Goal: Check status: Check status

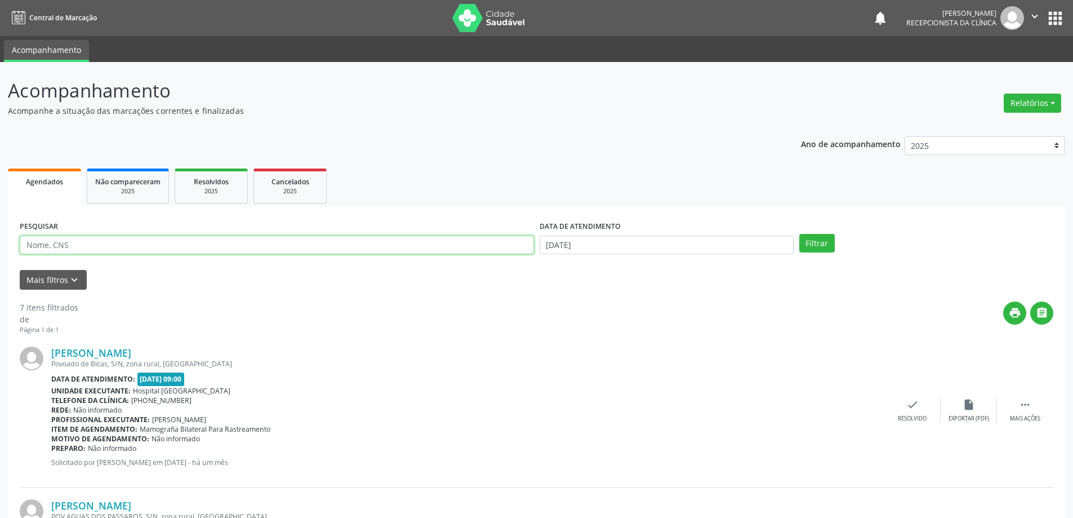
click at [139, 247] on input "text" at bounding box center [277, 244] width 514 height 19
click at [799, 234] on button "Filtrar" at bounding box center [816, 243] width 35 height 19
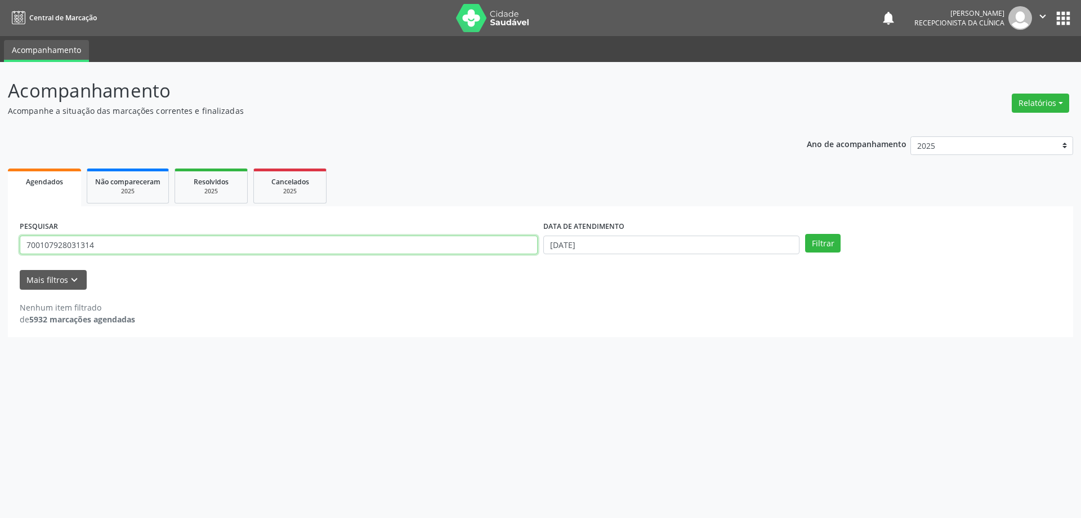
drag, startPoint x: 112, startPoint y: 248, endPoint x: 29, endPoint y: 209, distance: 92.0
click at [5, 243] on div "Acompanhamento Acompanhe a situação das marcações correntes e finalizadas Relat…" at bounding box center [540, 290] width 1081 height 456
click at [805, 234] on button "Filtrar" at bounding box center [822, 243] width 35 height 19
drag, startPoint x: 66, startPoint y: 244, endPoint x: 8, endPoint y: 255, distance: 59.0
click at [8, 251] on div "PESQUISAR 700107928031314 DATA DE ATENDIMENTO [DATE] Filtrar UNIDADE DE REFERÊN…" at bounding box center [540, 271] width 1065 height 131
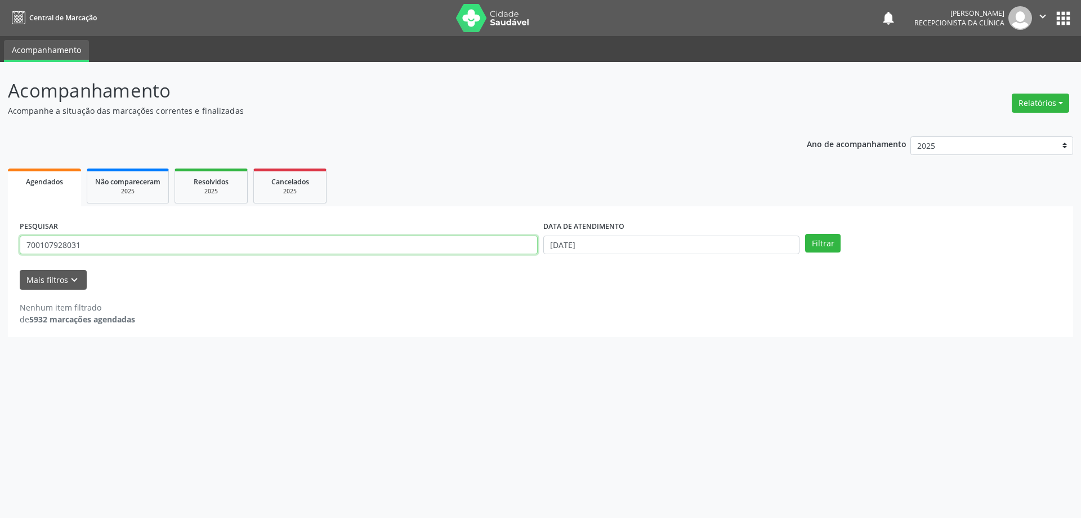
click at [805, 234] on button "Filtrar" at bounding box center [822, 243] width 35 height 19
click at [170, 247] on input "7001079280313" at bounding box center [279, 244] width 518 height 19
type input "700107928031314"
click at [805, 234] on button "Filtrar" at bounding box center [822, 243] width 35 height 19
click at [587, 246] on input "[DATE]" at bounding box center [671, 244] width 256 height 19
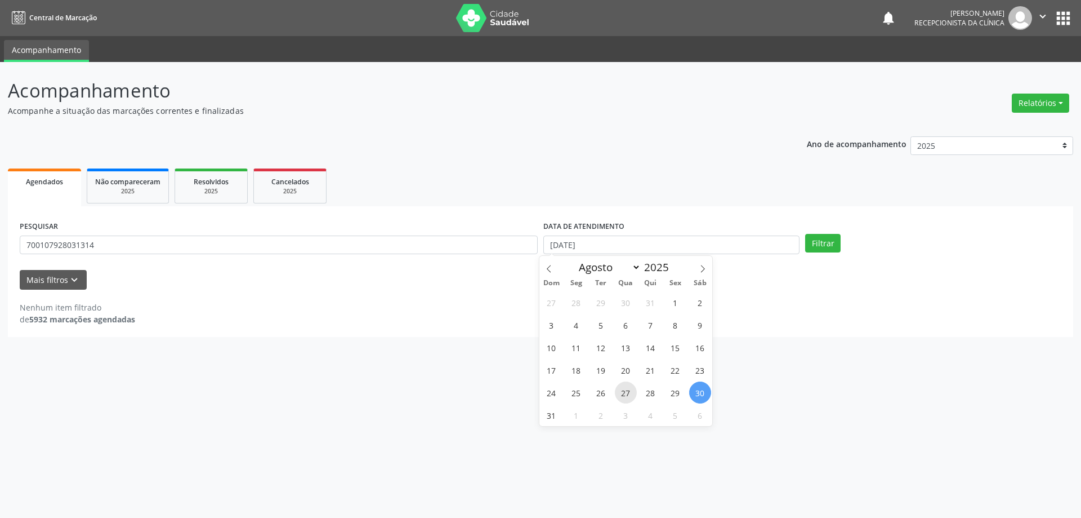
click at [625, 396] on span "27" at bounding box center [626, 392] width 22 height 22
type input "[DATE]"
click at [291, 245] on input "700107928031314" at bounding box center [279, 244] width 518 height 19
type input "7"
type input "[PERSON_NAME]"
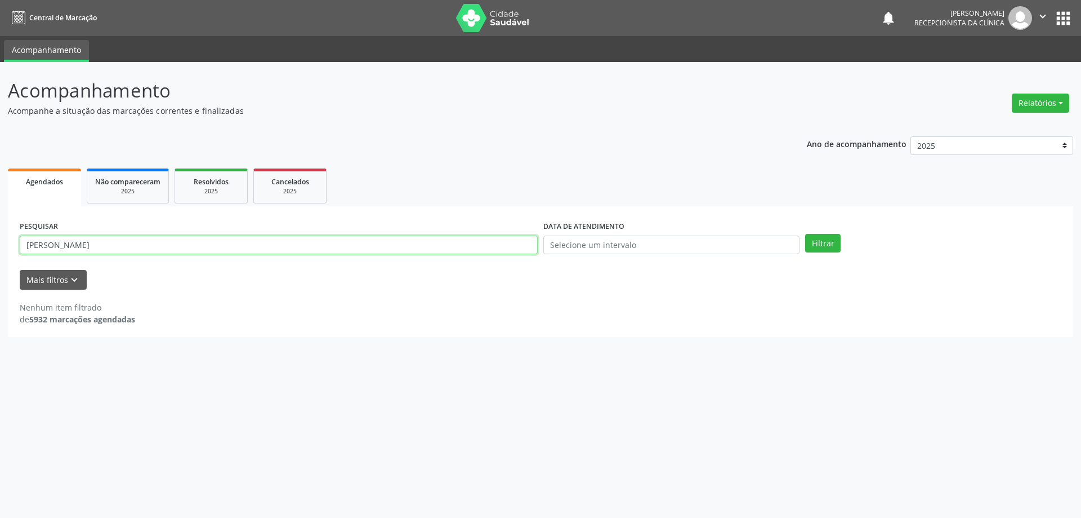
click at [805, 234] on button "Filtrar" at bounding box center [822, 243] width 35 height 19
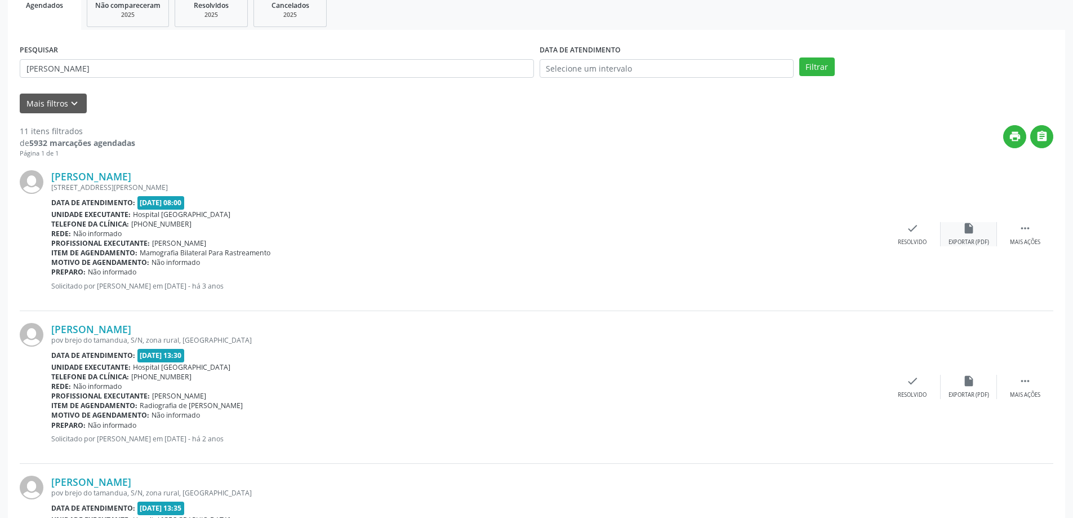
scroll to position [56, 0]
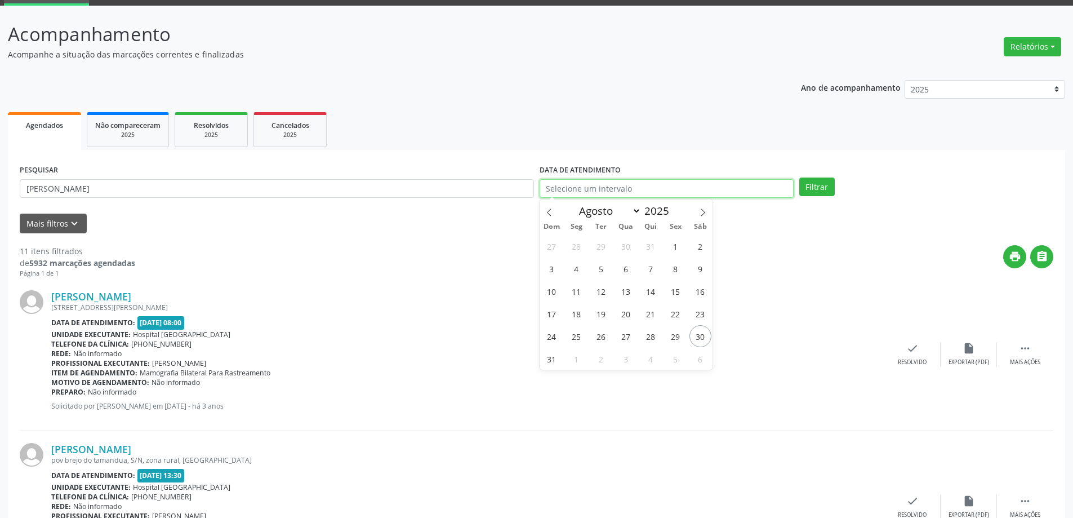
drag, startPoint x: 756, startPoint y: 185, endPoint x: 674, endPoint y: 202, distance: 83.8
click at [755, 185] on input "text" at bounding box center [666, 188] width 254 height 19
click at [616, 341] on span "27" at bounding box center [626, 336] width 22 height 22
type input "[DATE]"
click at [820, 194] on button "Filtrar" at bounding box center [816, 186] width 35 height 19
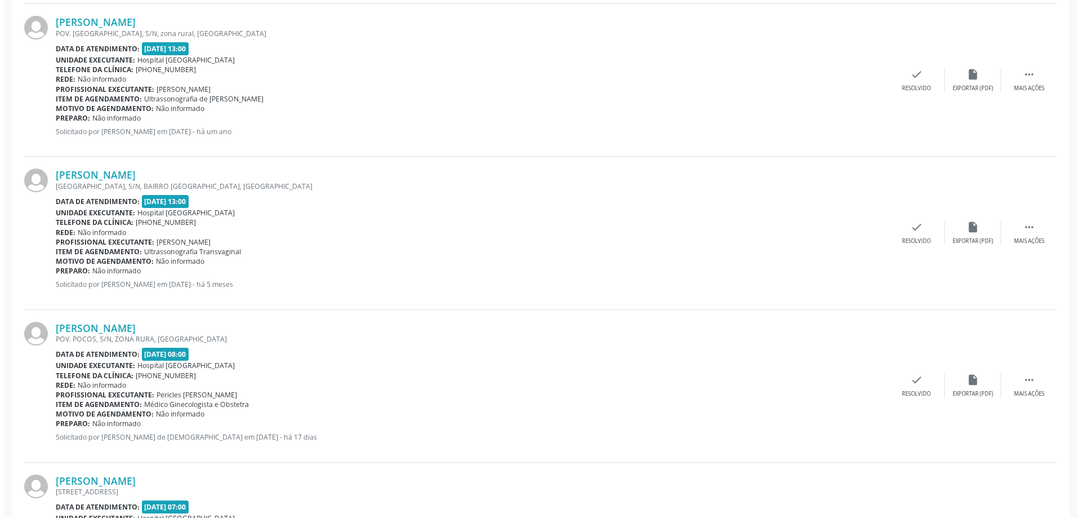
scroll to position [1408, 0]
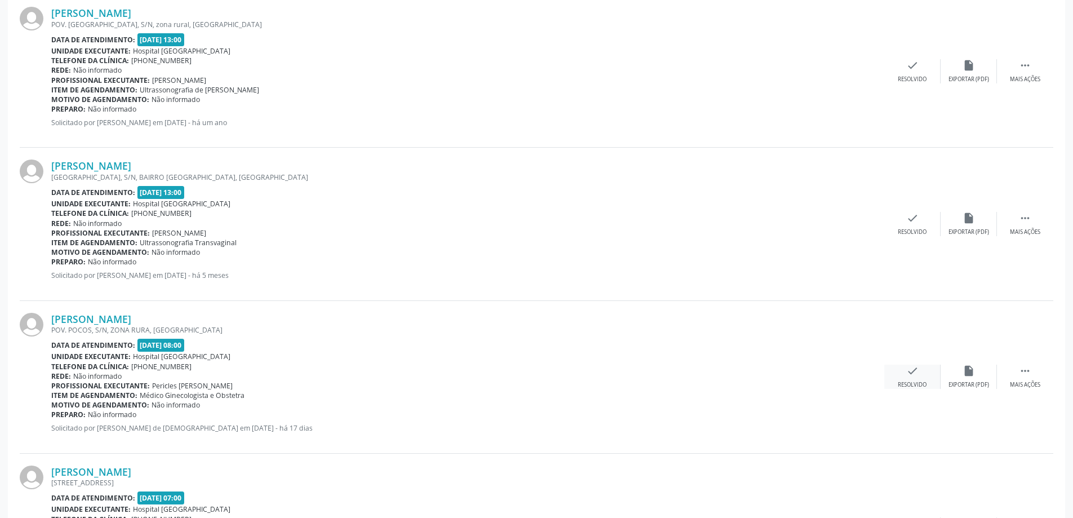
click at [909, 365] on icon "check" at bounding box center [912, 370] width 12 height 12
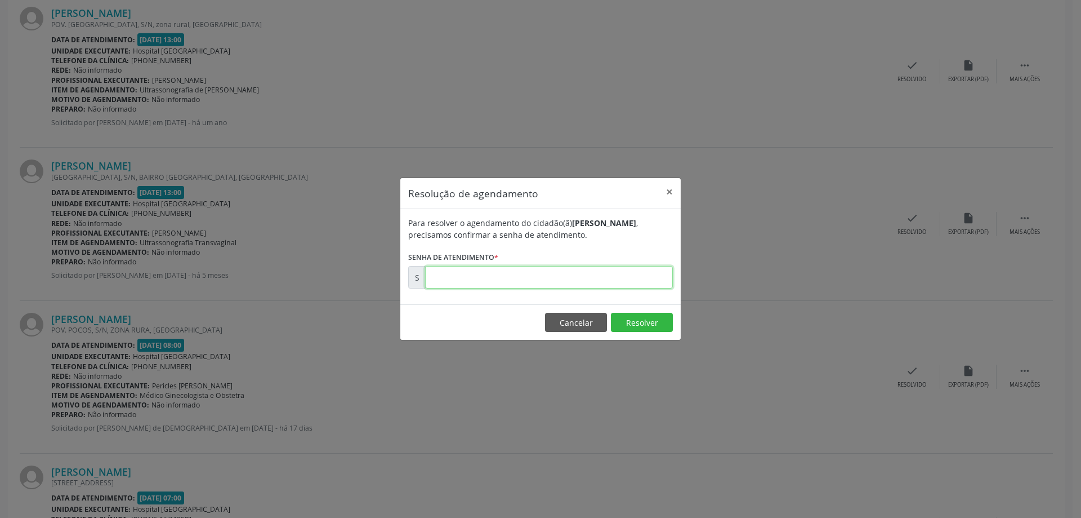
click at [473, 278] on input "text" at bounding box center [549, 277] width 248 height 23
type input "00171552"
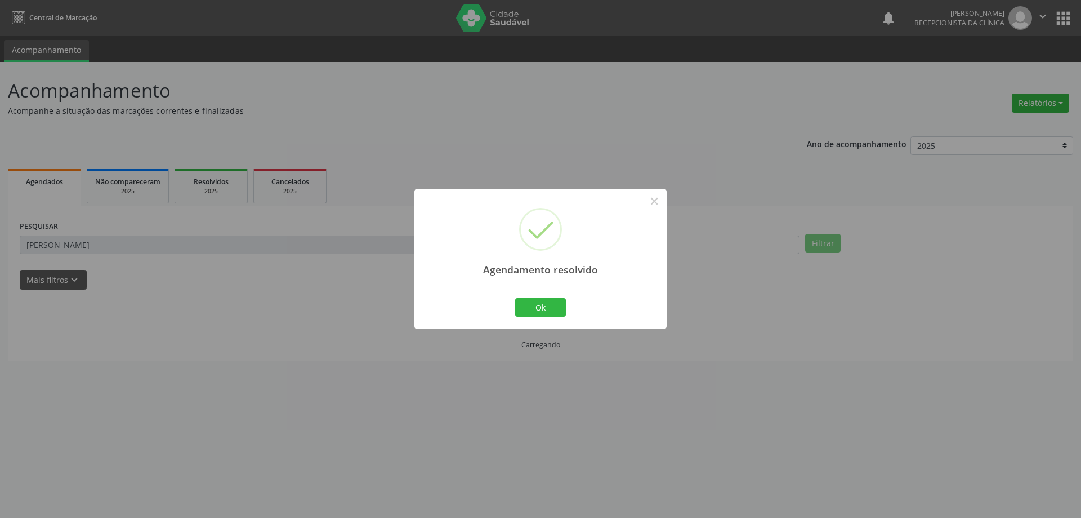
scroll to position [0, 0]
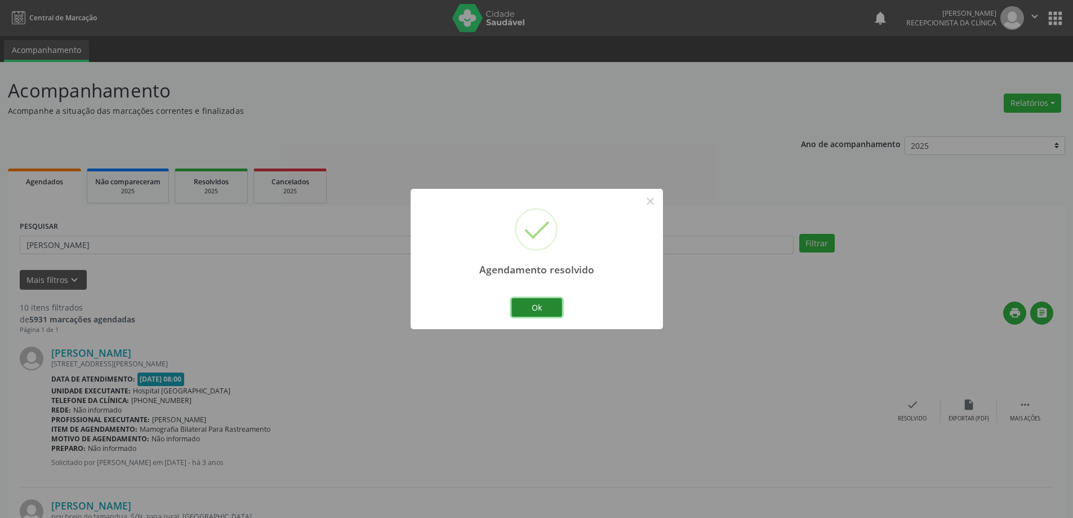
click at [546, 310] on button "Ok" at bounding box center [536, 307] width 51 height 19
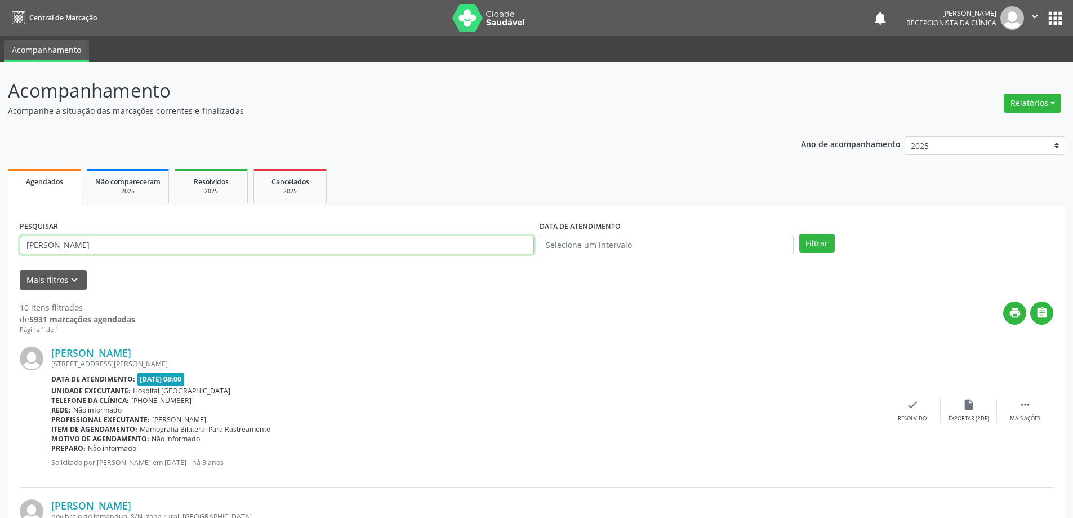
click at [114, 247] on input "[PERSON_NAME]" at bounding box center [277, 244] width 514 height 19
type input "f"
type input "genipaula"
click at [807, 240] on button "Filtrar" at bounding box center [816, 243] width 35 height 19
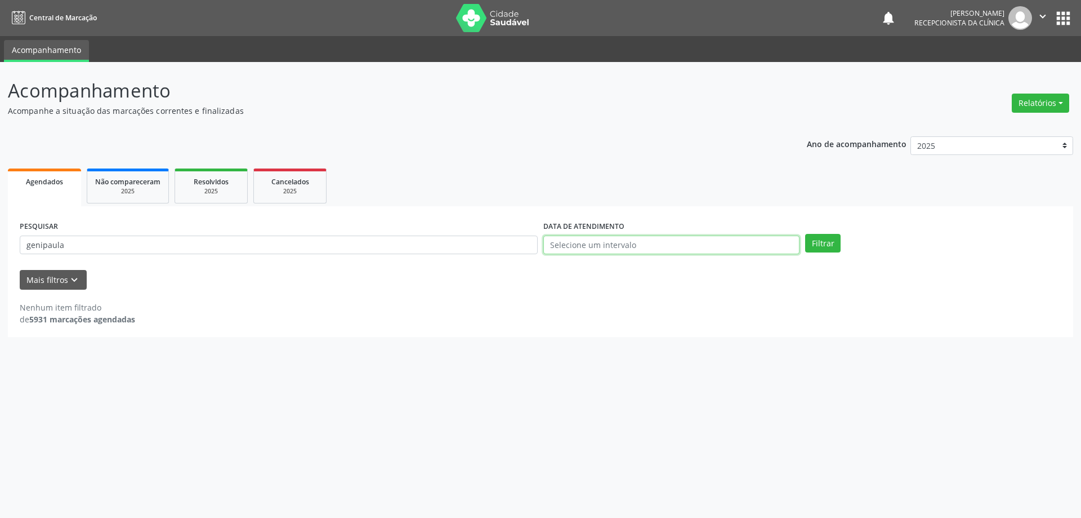
click at [695, 242] on input "text" at bounding box center [671, 244] width 256 height 19
click at [630, 392] on span "27" at bounding box center [626, 392] width 22 height 22
type input "[DATE]"
click at [822, 239] on button "Filtrar" at bounding box center [822, 243] width 35 height 19
select select "7"
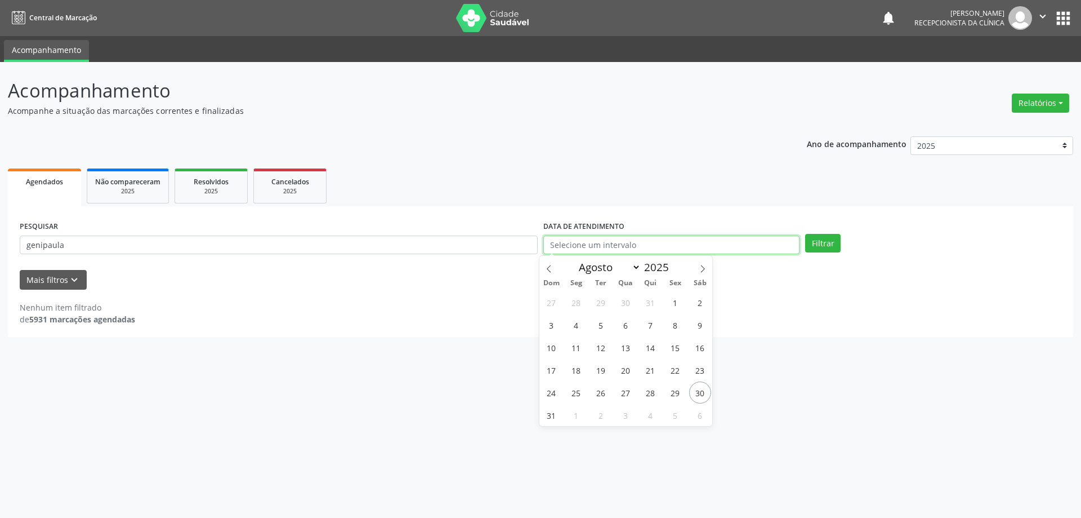
click at [608, 248] on input "text" at bounding box center [671, 244] width 256 height 19
click at [628, 350] on span "13" at bounding box center [626, 347] width 22 height 22
type input "[DATE]"
click at [419, 253] on input "genipaula" at bounding box center [279, 244] width 518 height 19
click at [574, 247] on input "text" at bounding box center [671, 244] width 256 height 19
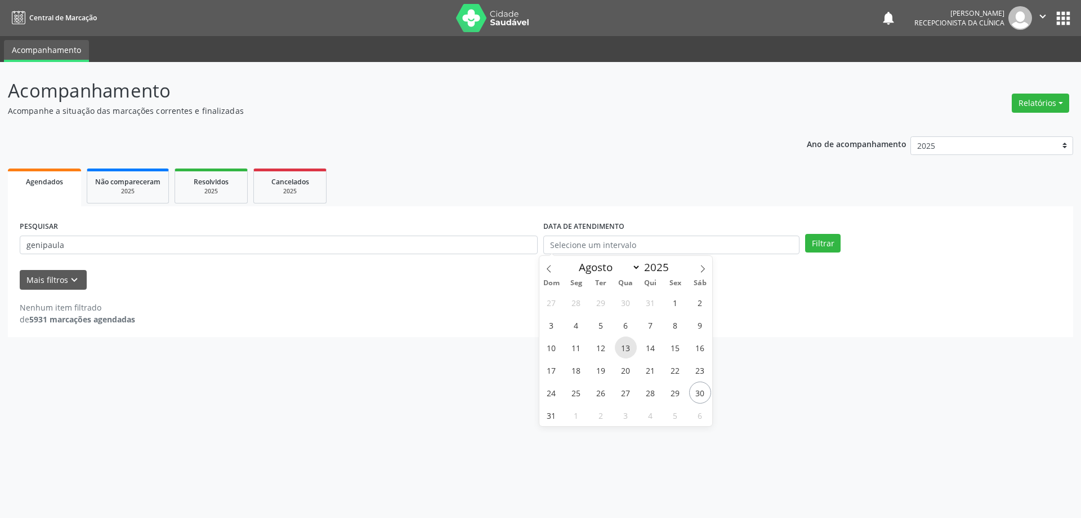
click at [621, 349] on span "13" at bounding box center [626, 347] width 22 height 22
type input "[DATE]"
click at [818, 239] on button "Filtrar" at bounding box center [822, 243] width 35 height 19
click at [233, 244] on input "genipaula" at bounding box center [279, 244] width 518 height 19
click at [805, 234] on button "Filtrar" at bounding box center [822, 243] width 35 height 19
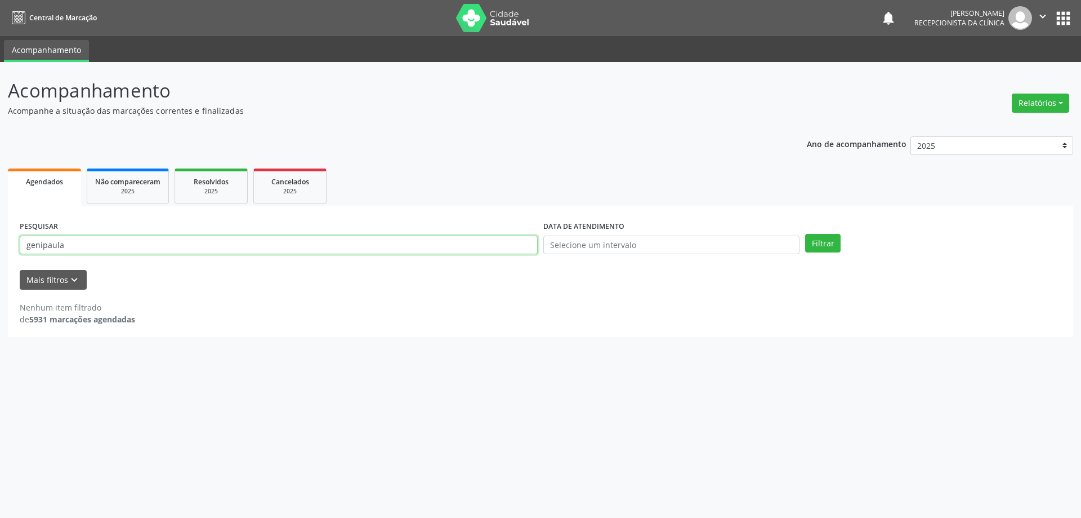
click at [156, 238] on input "genipaula" at bounding box center [279, 244] width 518 height 19
type input "genipaula santana"
click at [805, 234] on button "Filtrar" at bounding box center [822, 243] width 35 height 19
drag, startPoint x: 112, startPoint y: 246, endPoint x: 1, endPoint y: 247, distance: 111.5
click at [0, 237] on div "Acompanhamento Acompanhe a situação das marcações correntes e finalizadas Relat…" at bounding box center [540, 290] width 1081 height 456
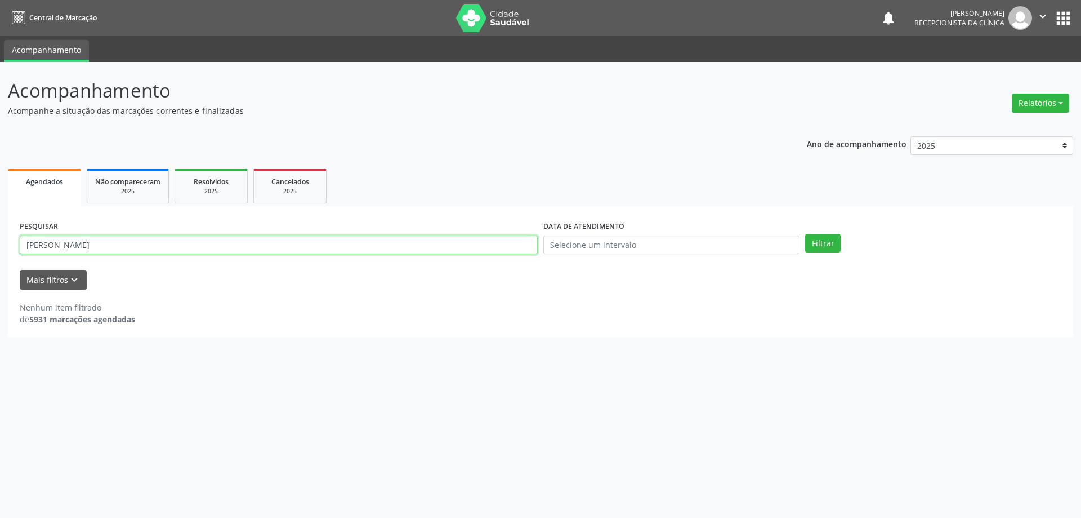
type input "[PERSON_NAME]"
click at [805, 234] on button "Filtrar" at bounding box center [822, 243] width 35 height 19
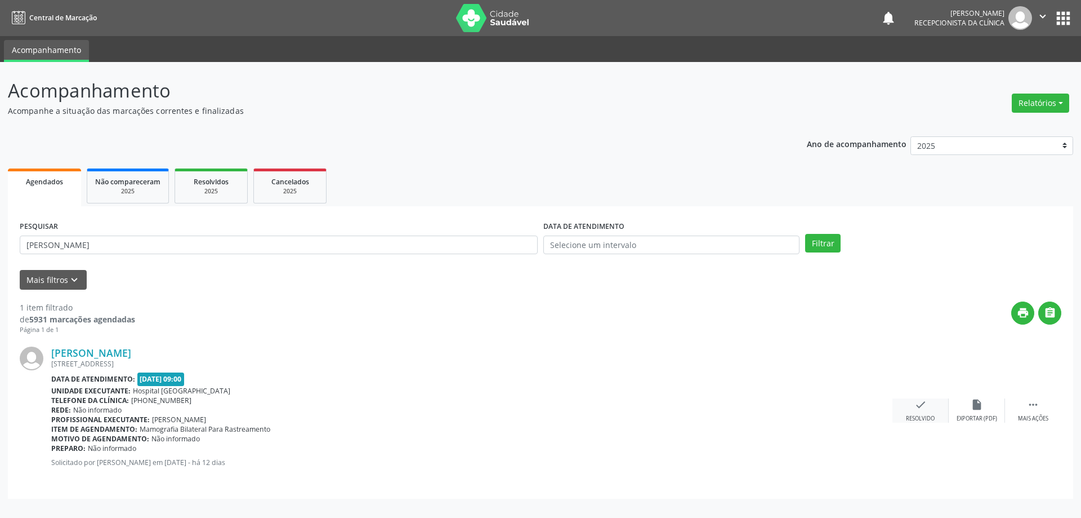
click at [922, 407] on icon "check" at bounding box center [921, 404] width 12 height 12
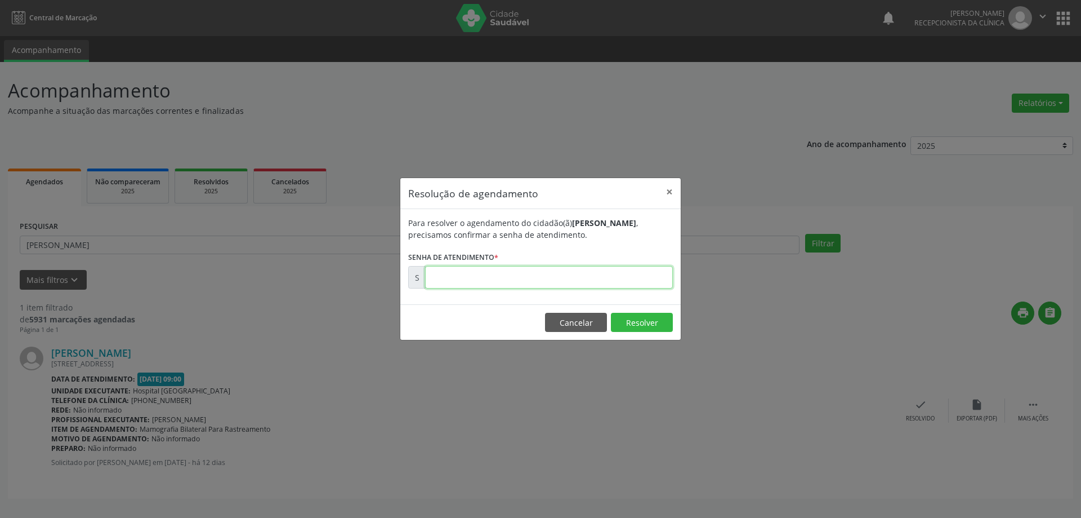
click at [506, 279] on input "text" at bounding box center [549, 277] width 248 height 23
type input "00172421"
click at [644, 327] on button "Resolver" at bounding box center [642, 322] width 62 height 19
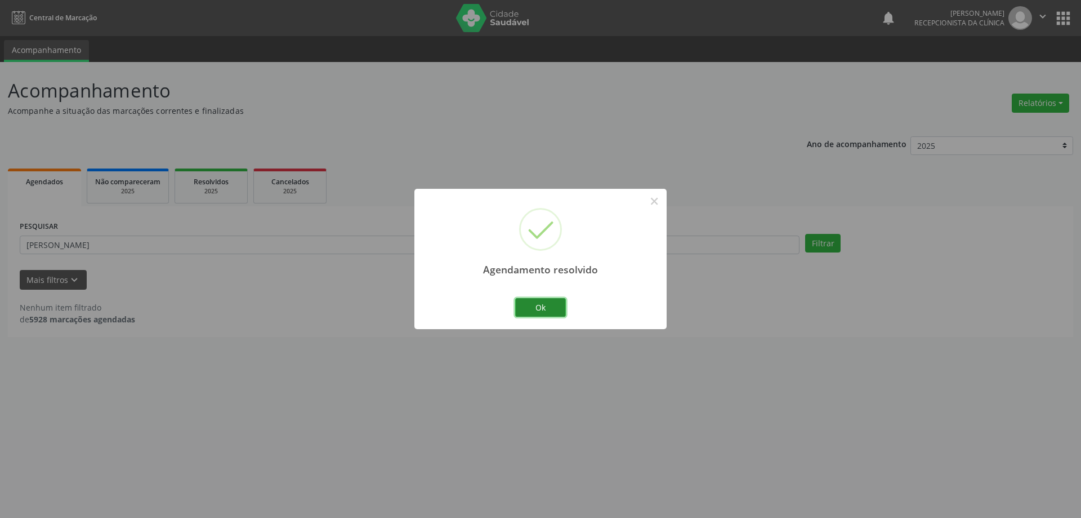
click at [543, 313] on button "Ok" at bounding box center [540, 307] width 51 height 19
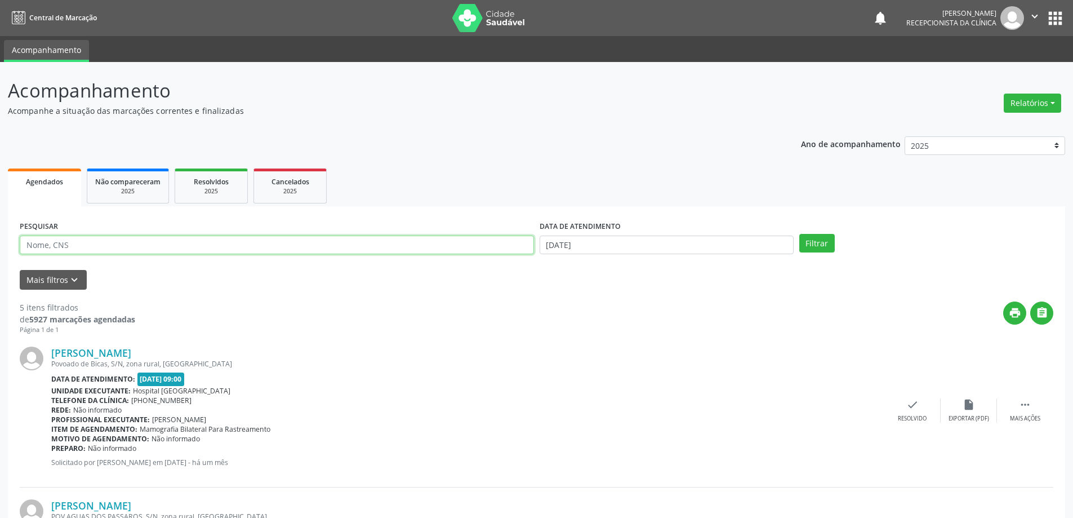
click at [113, 244] on input "text" at bounding box center [277, 244] width 514 height 19
type input "keila da silva rodrigues"
click at [718, 248] on input "[DATE]" at bounding box center [666, 244] width 254 height 19
click at [627, 372] on span "20" at bounding box center [626, 370] width 22 height 22
type input "20/08/2025"
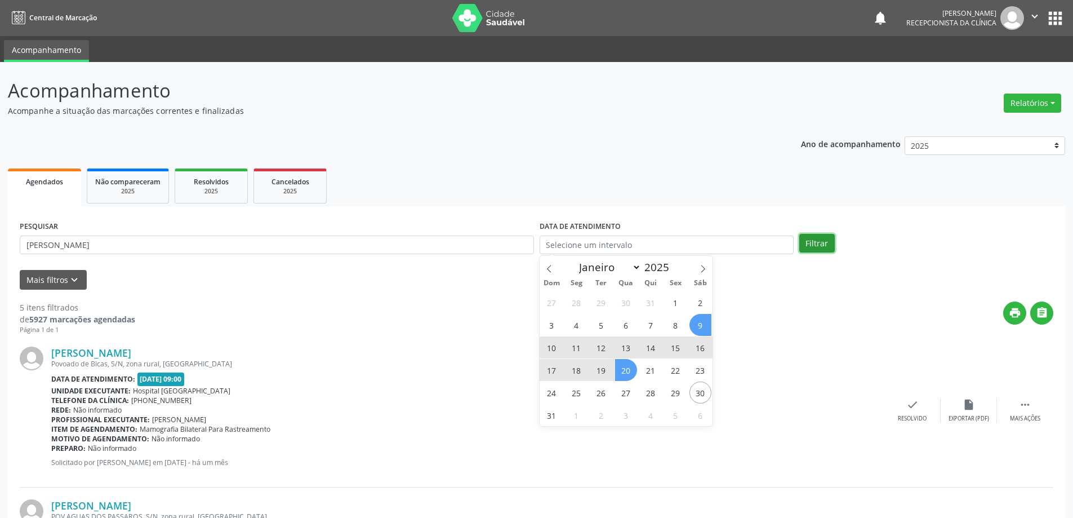
click at [818, 243] on button "Filtrar" at bounding box center [816, 243] width 35 height 19
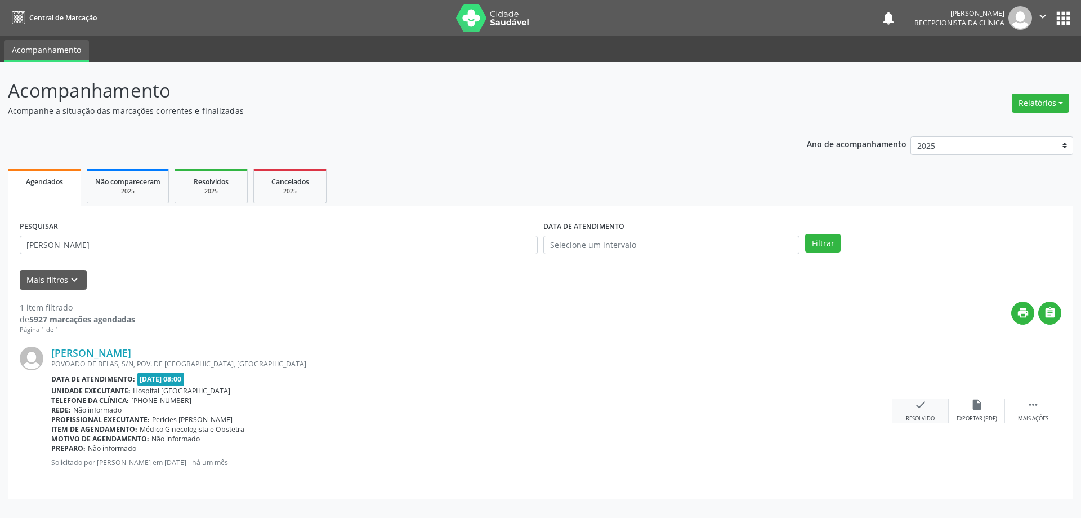
click at [915, 410] on icon "check" at bounding box center [921, 404] width 12 height 12
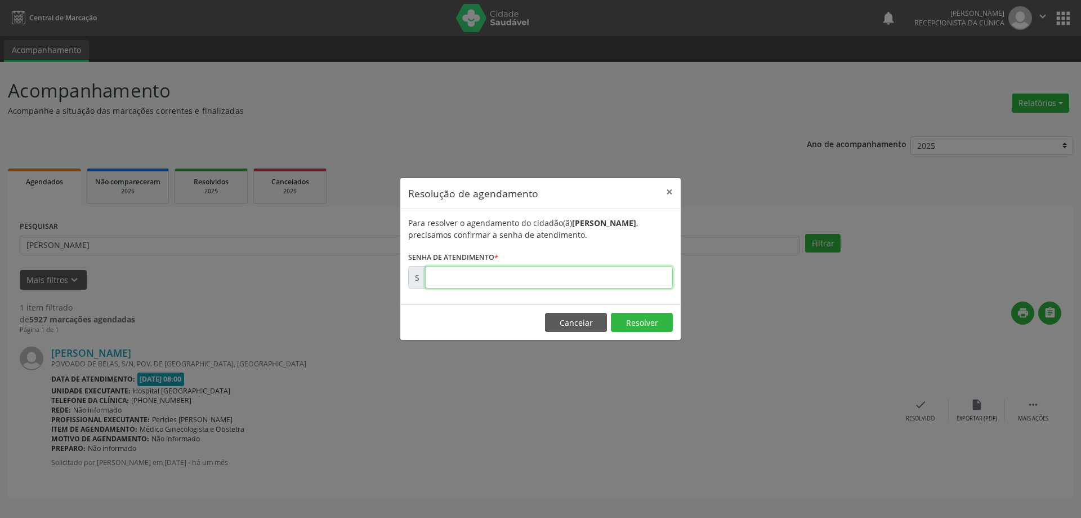
click at [488, 279] on input "text" at bounding box center [549, 277] width 248 height 23
type input "00168368"
click at [643, 324] on button "Resolver" at bounding box center [642, 322] width 62 height 19
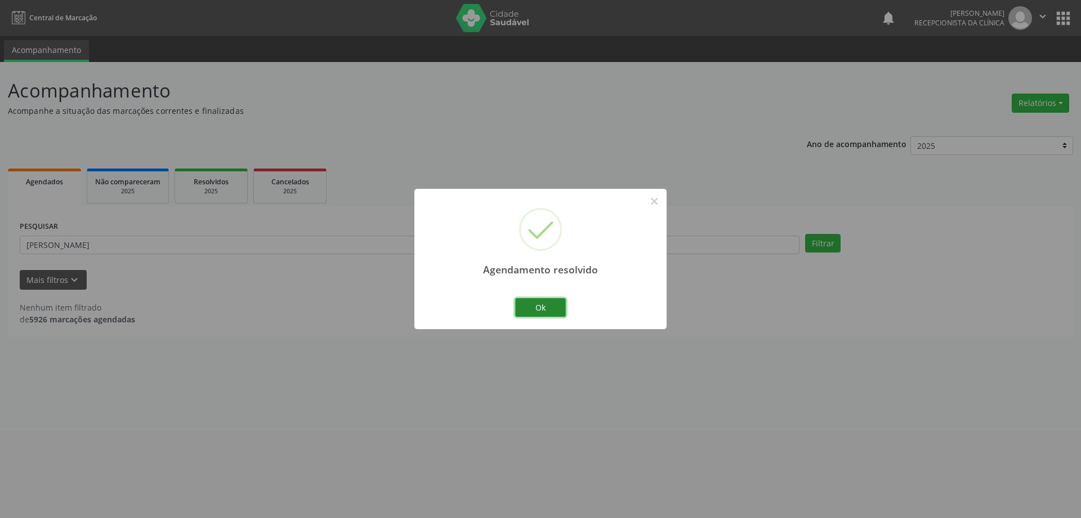
click at [537, 312] on button "Ok" at bounding box center [540, 307] width 51 height 19
